Goal: Information Seeking & Learning: Check status

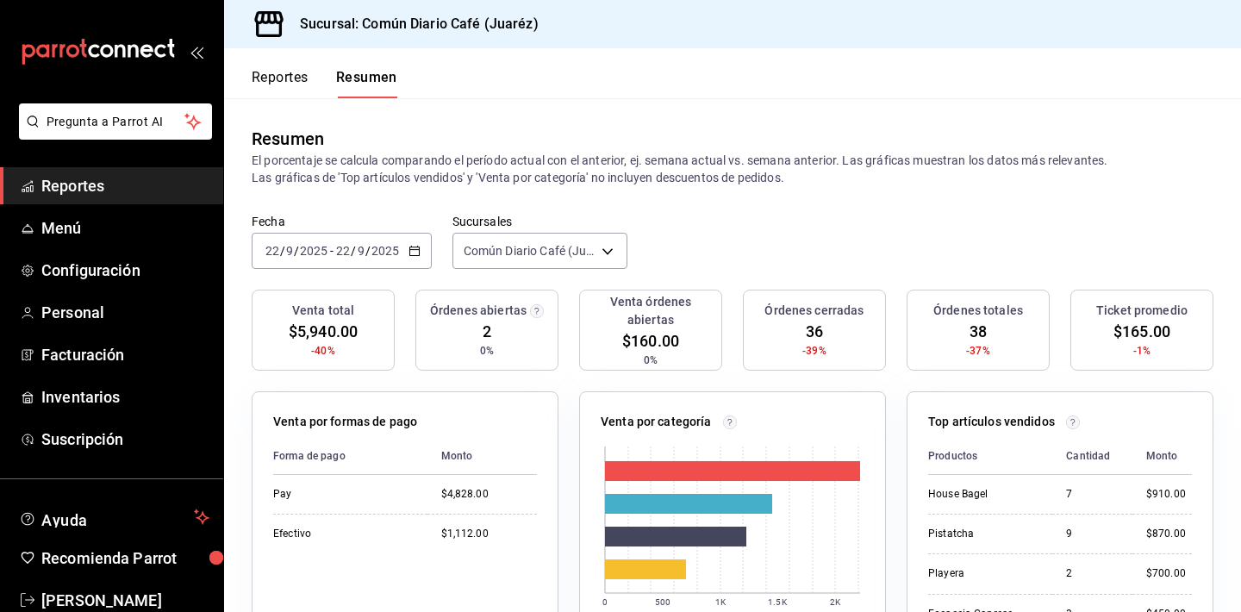
scroll to position [36, 0]
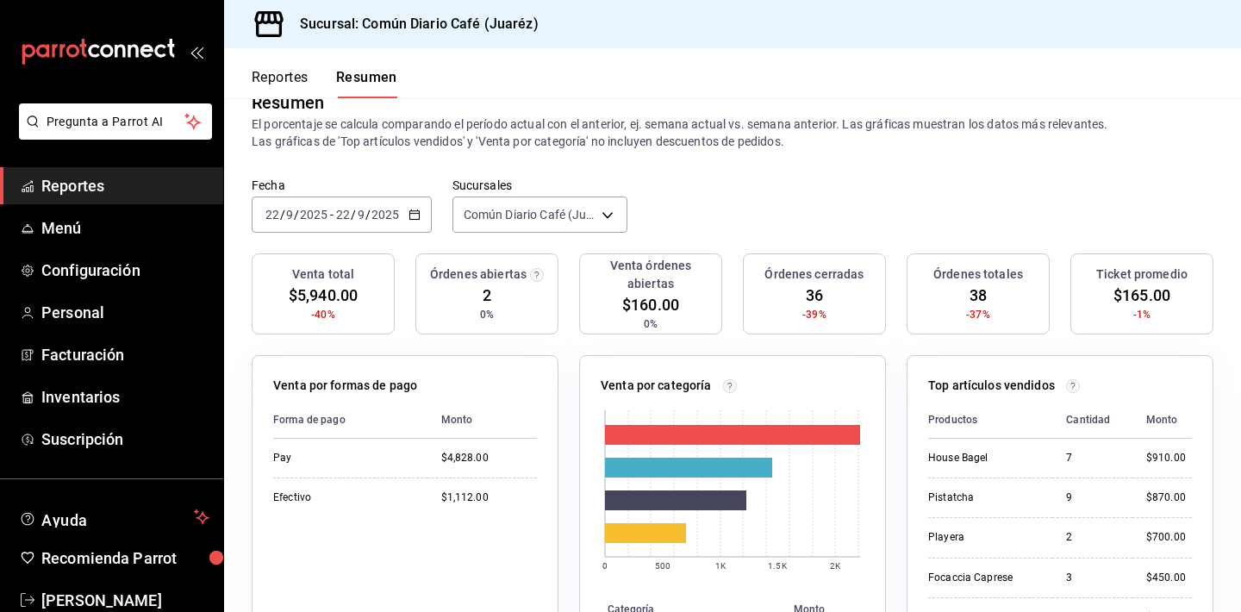
click at [296, 87] on button "Reportes" at bounding box center [280, 83] width 57 height 29
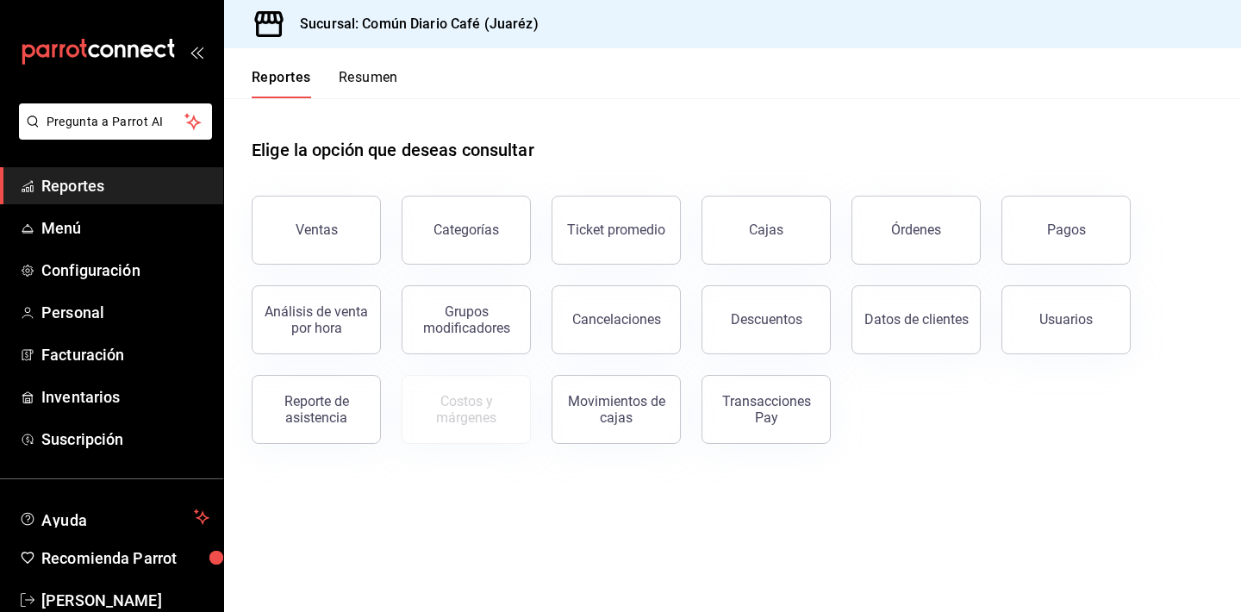
click at [368, 83] on button "Resumen" at bounding box center [368, 83] width 59 height 29
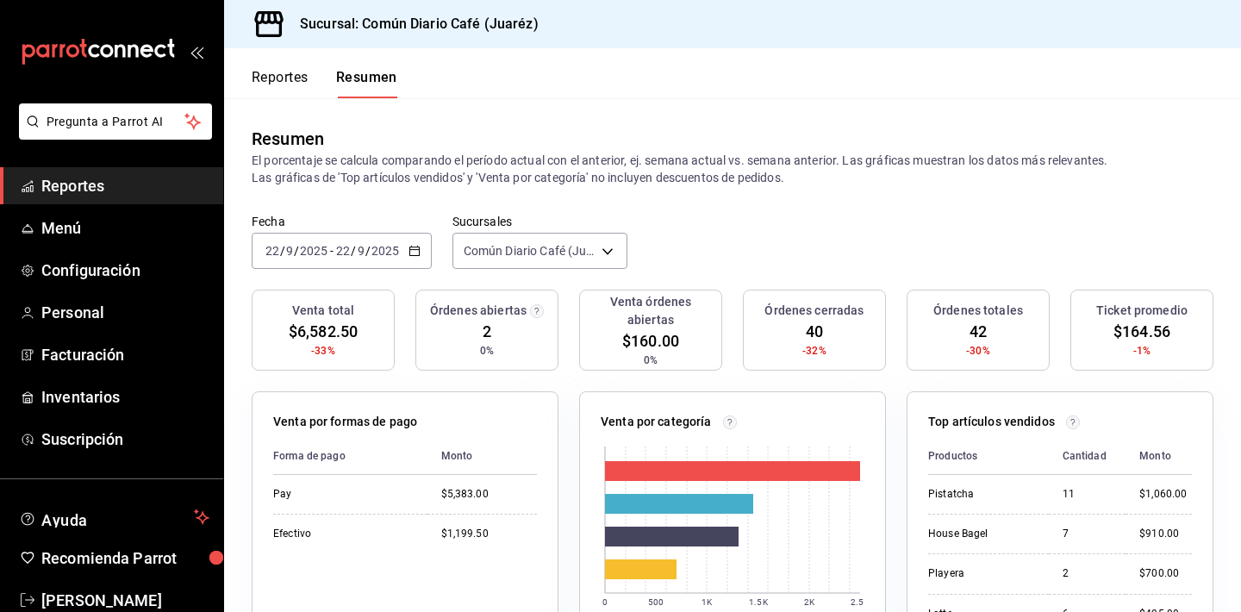
click at [839, 109] on div "Resumen El porcentaje se calcula comparando el período actual con el anterior, …" at bounding box center [732, 155] width 1017 height 115
click at [462, 327] on div "Órdenes abiertas 2 0%" at bounding box center [486, 330] width 143 height 81
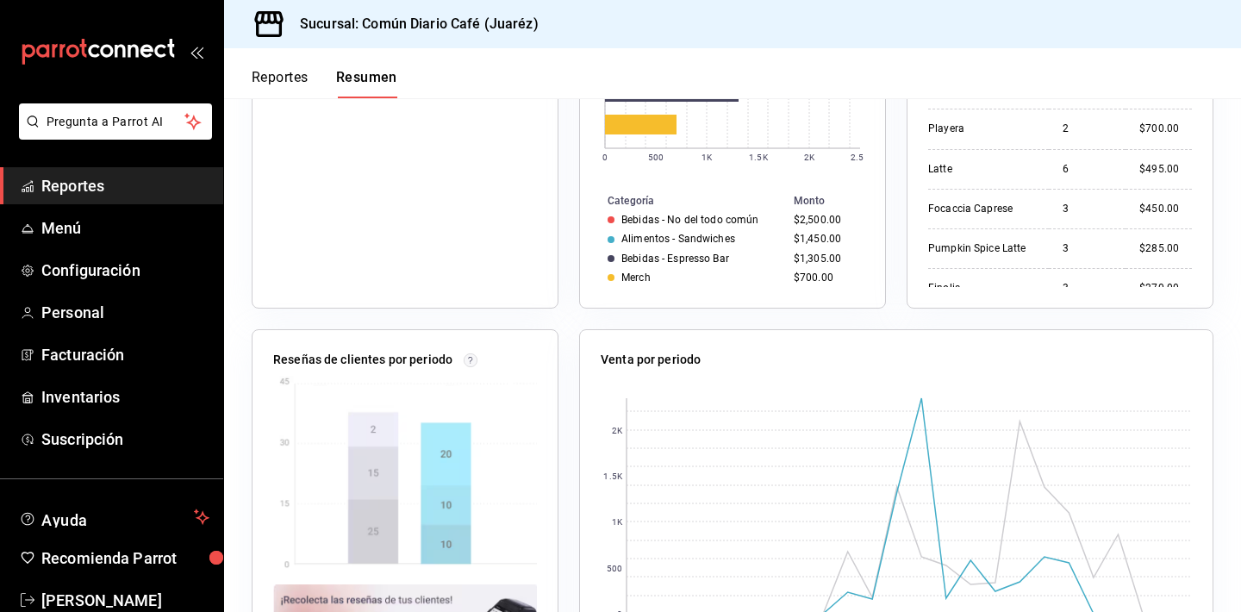
scroll to position [551, 0]
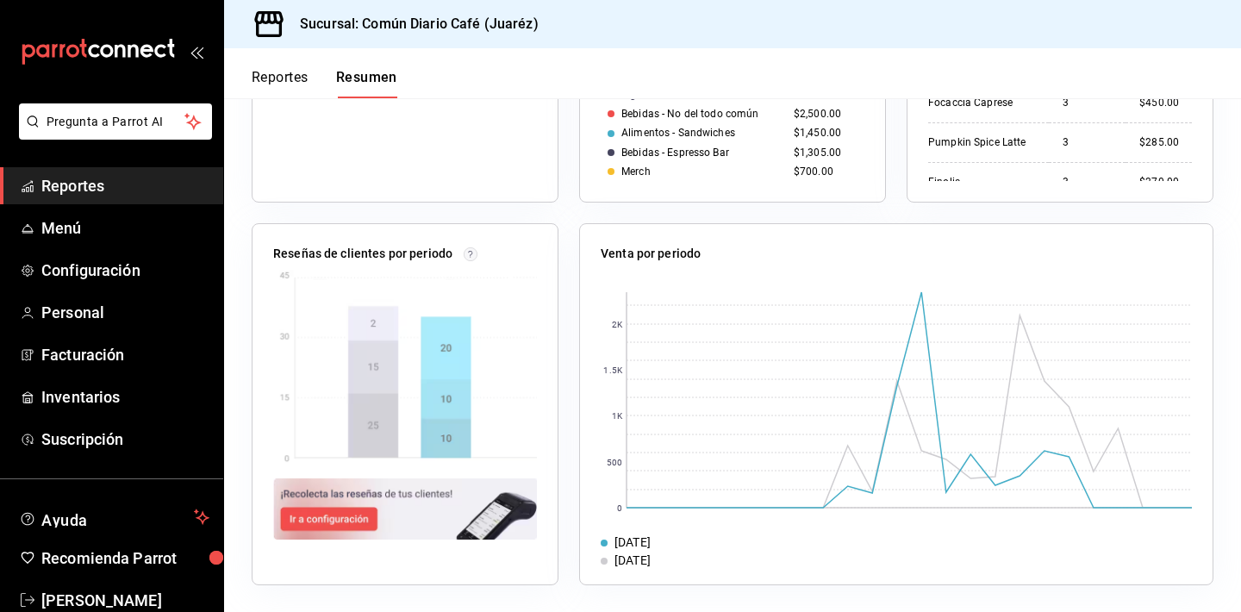
click at [396, 393] on img at bounding box center [405, 367] width 264 height 195
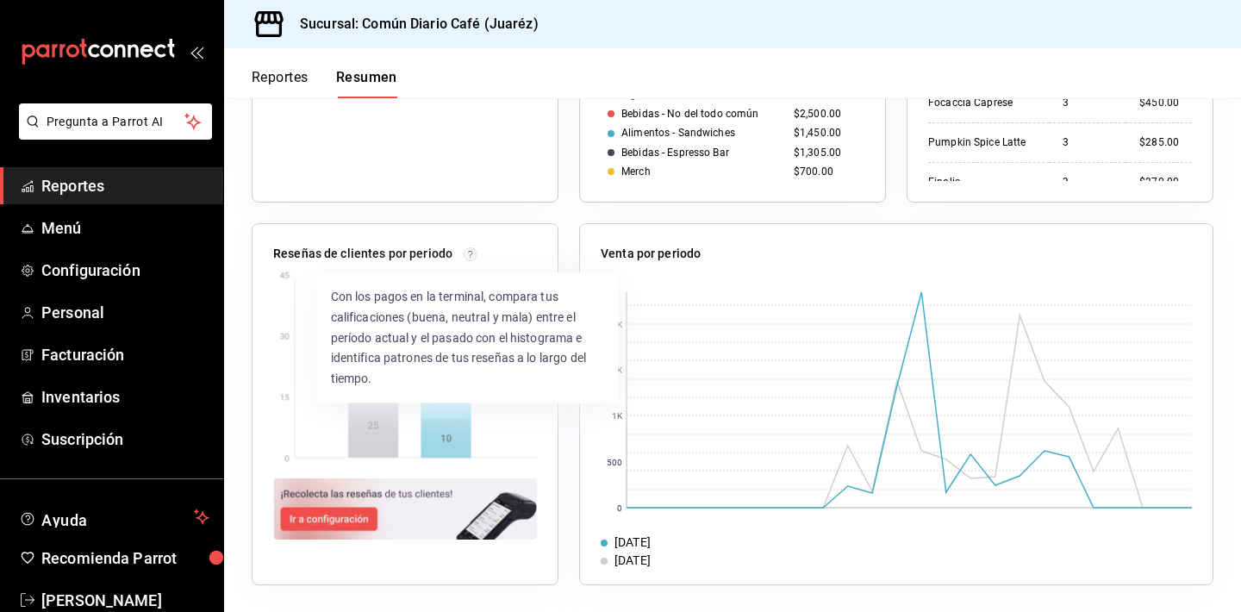
click at [467, 251] on circle at bounding box center [470, 253] width 13 height 13
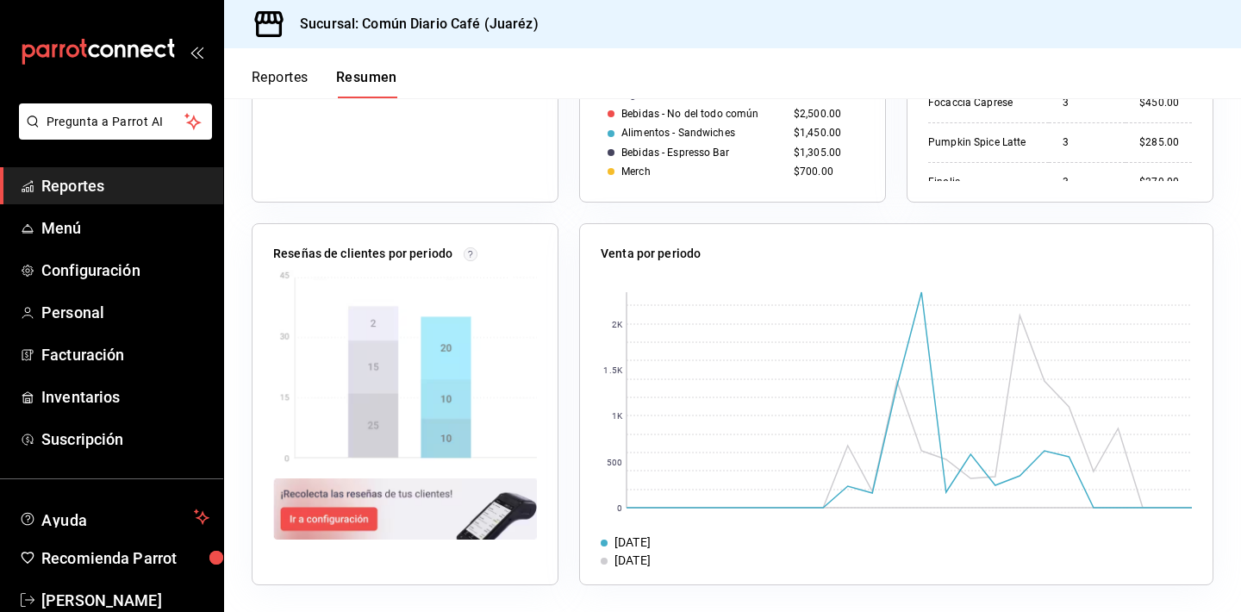
click at [500, 240] on div "Reseñas de clientes por periodo" at bounding box center [405, 404] width 307 height 362
click at [462, 244] on div "Reseñas de clientes por periodo" at bounding box center [405, 404] width 307 height 362
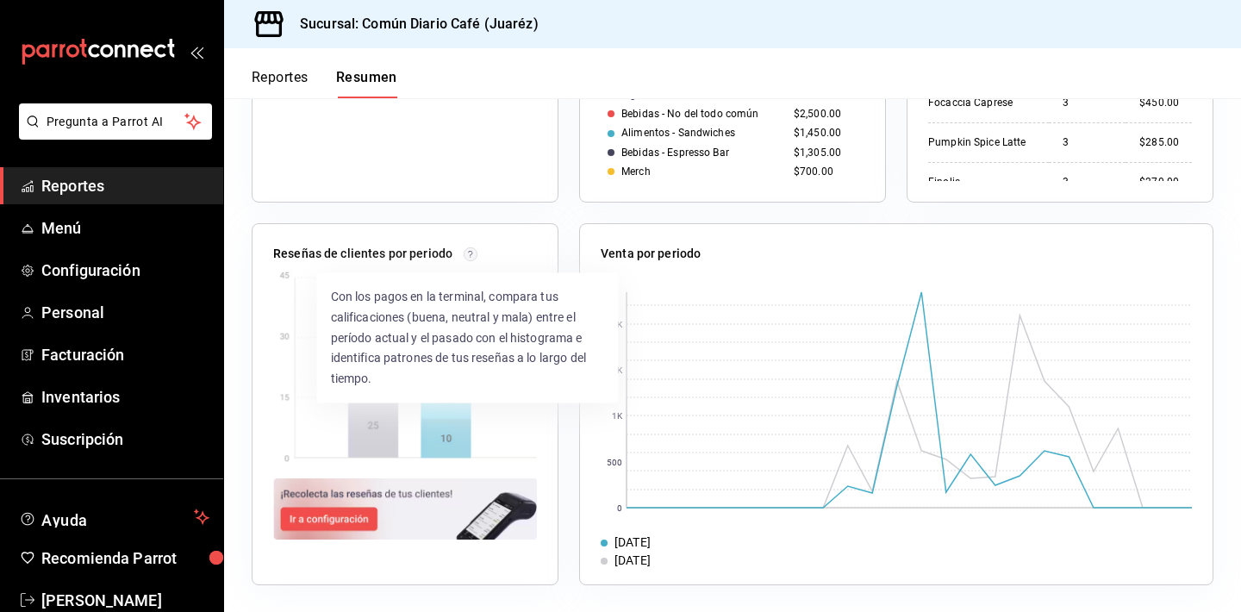
click at [468, 255] on icon at bounding box center [470, 254] width 4 height 7
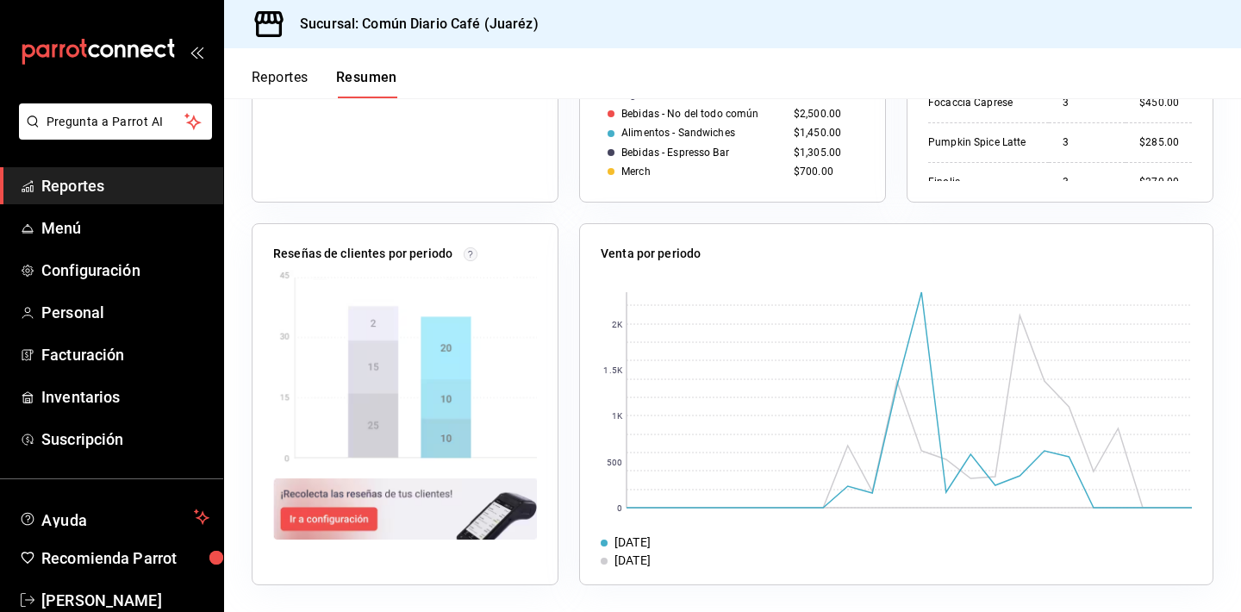
click at [490, 206] on div "Reseñas de clientes por periodo" at bounding box center [394, 394] width 327 height 383
click at [109, 187] on span "Reportes" at bounding box center [125, 185] width 168 height 23
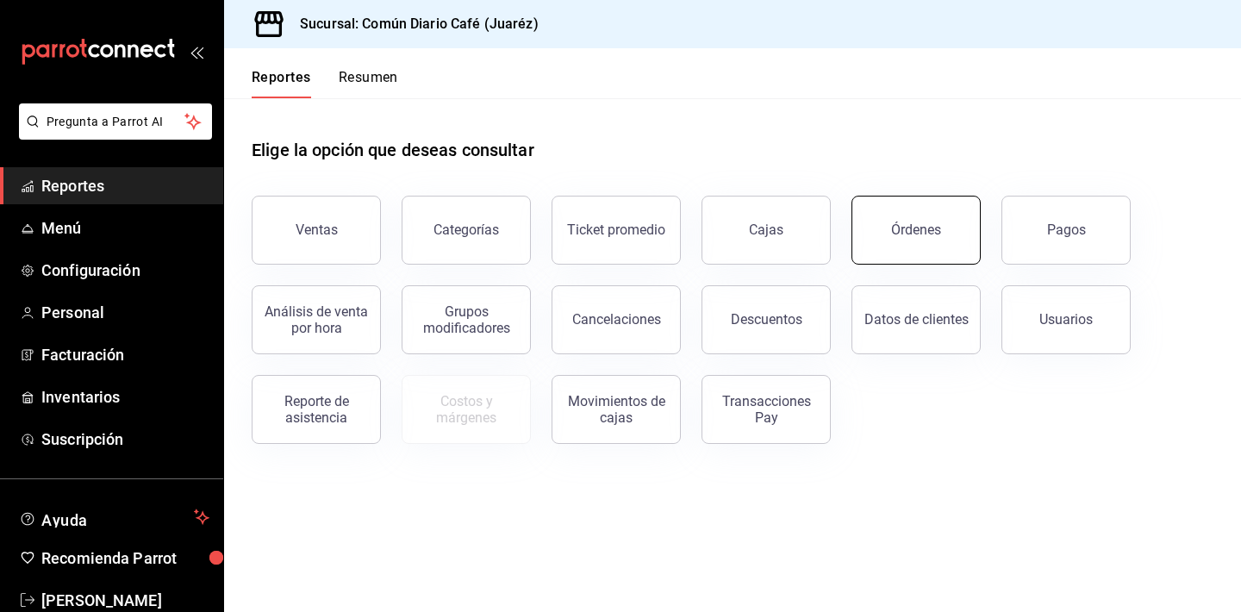
click at [900, 238] on button "Órdenes" at bounding box center [915, 230] width 129 height 69
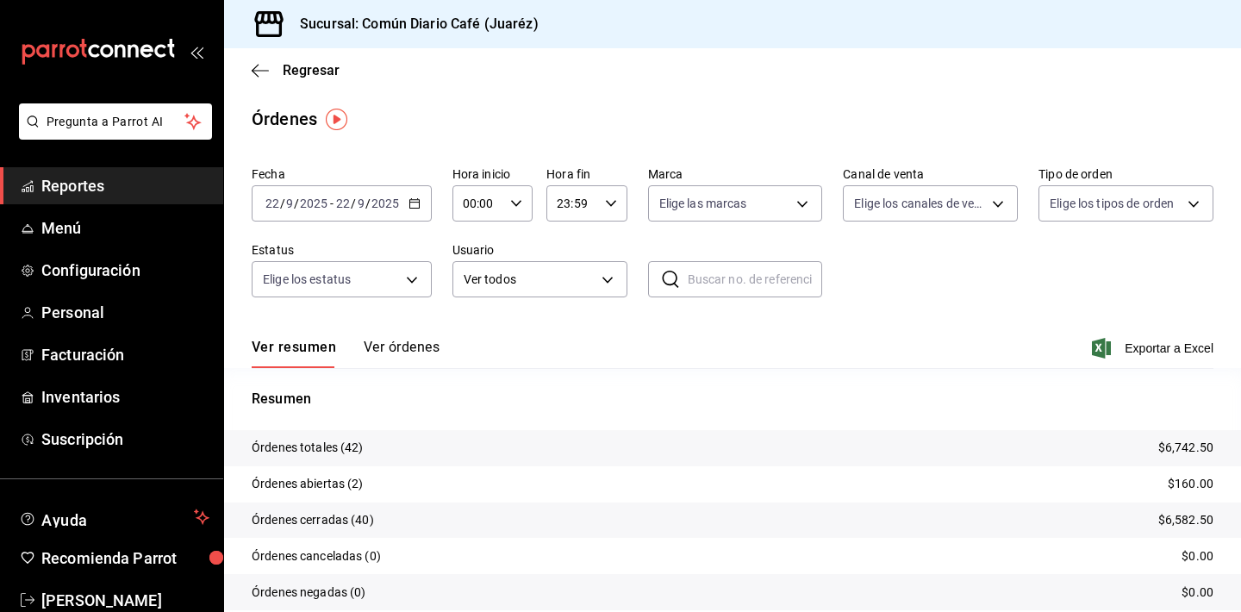
click at [415, 347] on button "Ver órdenes" at bounding box center [402, 353] width 76 height 29
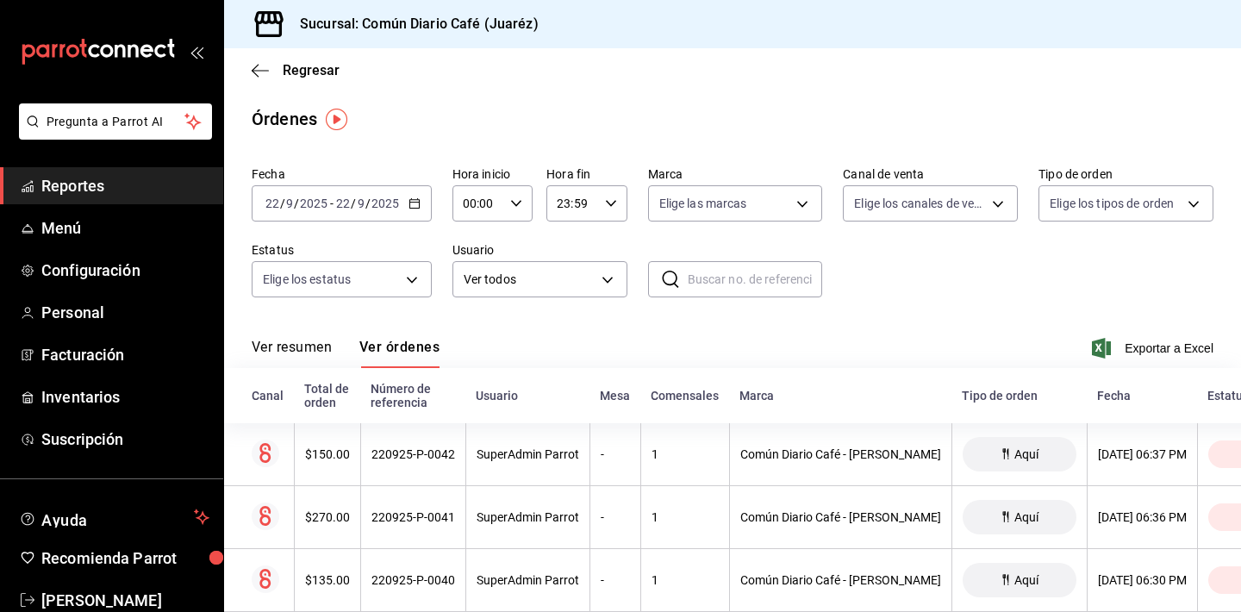
click at [266, 342] on button "Ver resumen" at bounding box center [292, 353] width 80 height 29
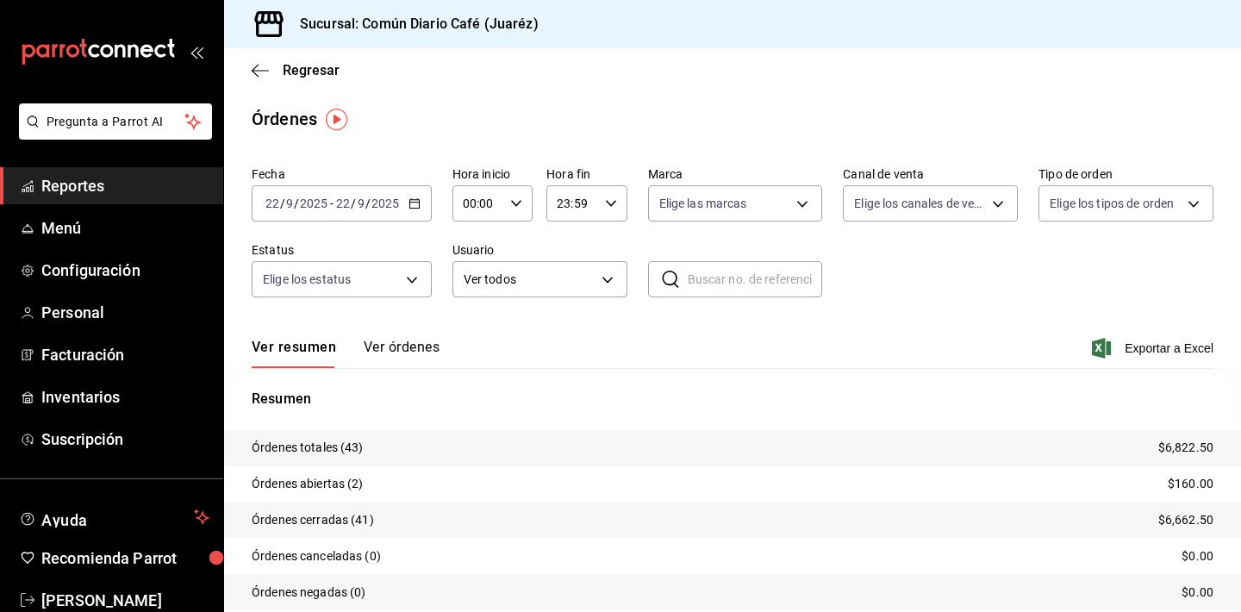
click at [93, 174] on span "Reportes" at bounding box center [125, 185] width 168 height 23
